Goal: Information Seeking & Learning: Learn about a topic

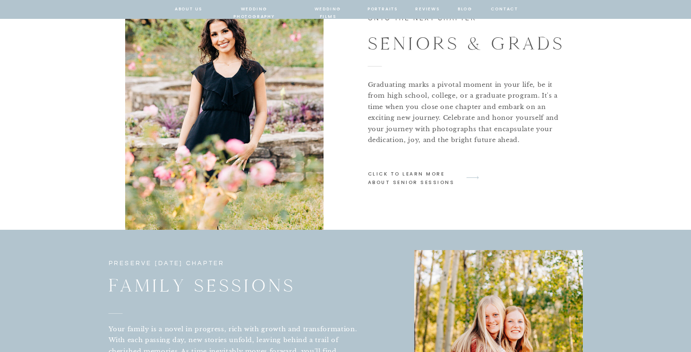
scroll to position [1157, 0]
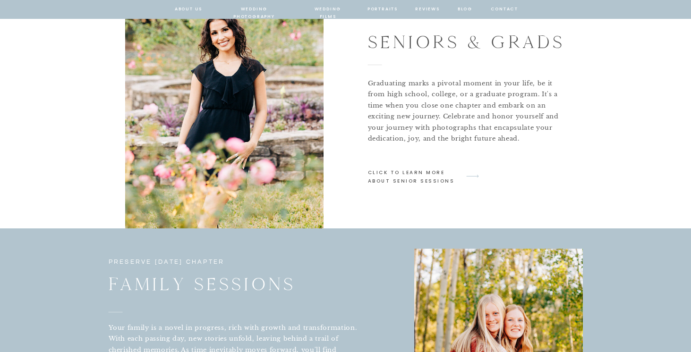
click at [426, 170] on p "click to learn more about senior sessions" at bounding box center [413, 176] width 90 height 15
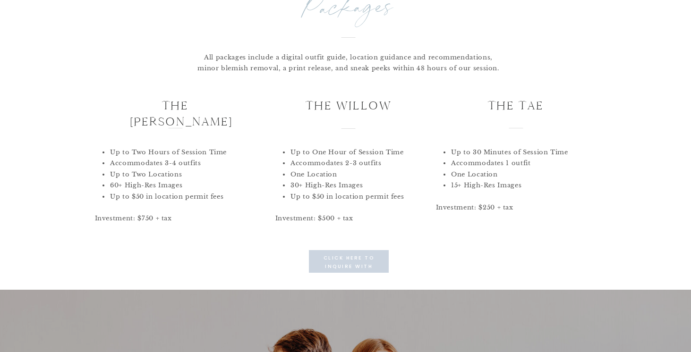
scroll to position [3045, 0]
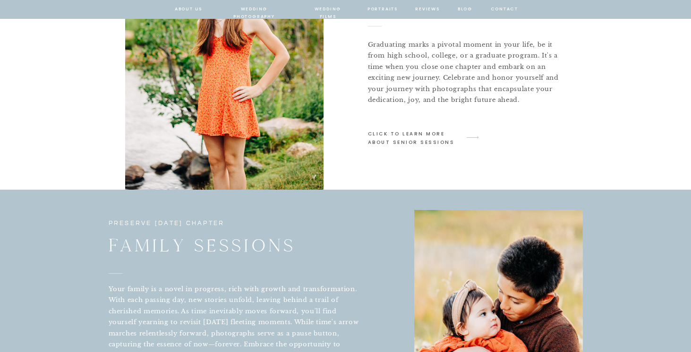
scroll to position [1222, 0]
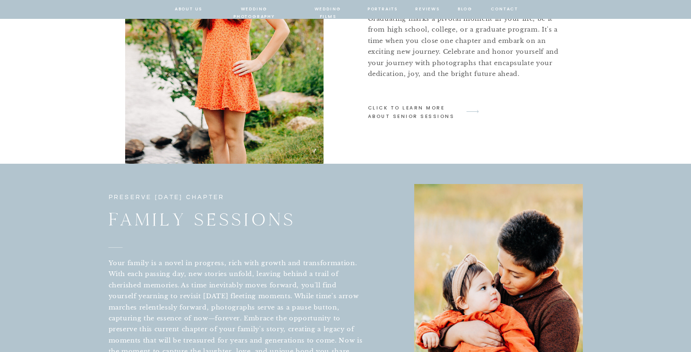
click at [420, 109] on p "click to learn more about senior sessions" at bounding box center [413, 111] width 90 height 15
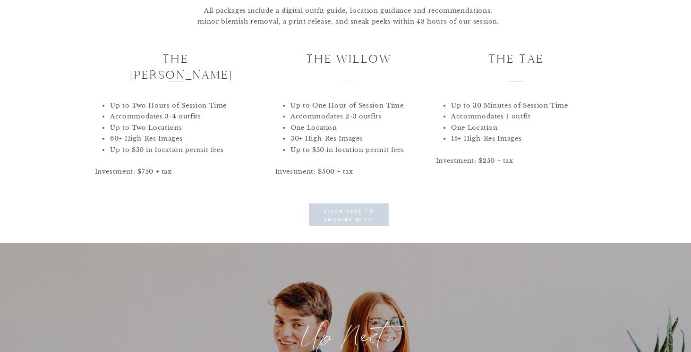
scroll to position [3090, 0]
